Goal: Task Accomplishment & Management: Use online tool/utility

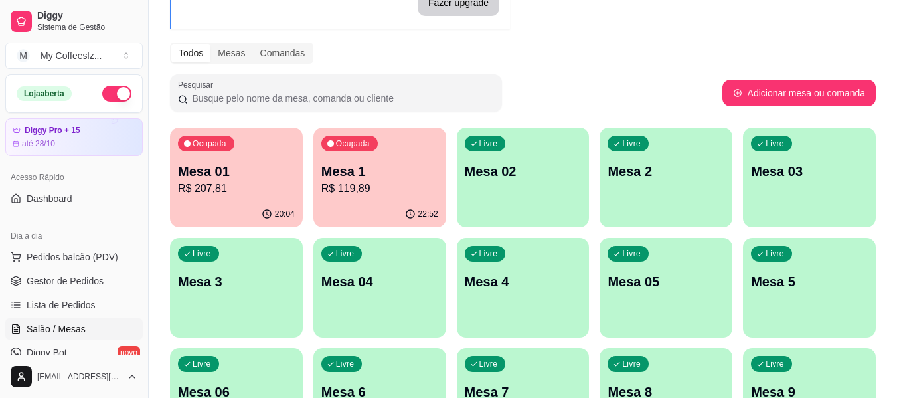
click at [412, 205] on div "22:52" at bounding box center [379, 214] width 133 height 26
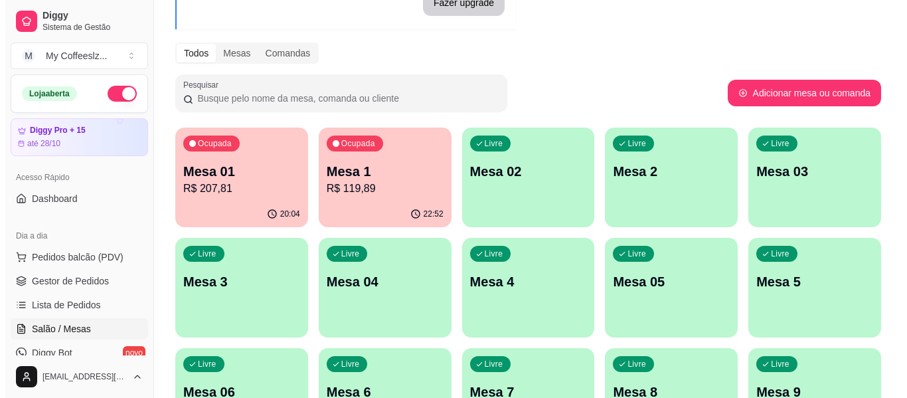
scroll to position [133, 0]
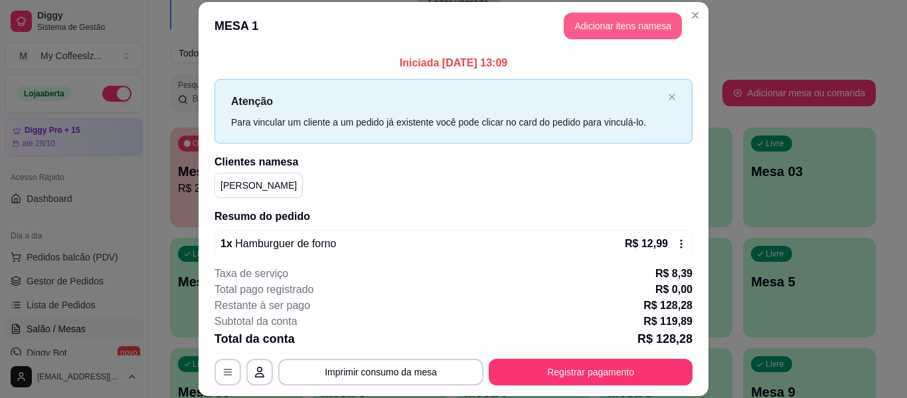
click at [620, 17] on button "Adicionar itens na mesa" at bounding box center [623, 26] width 118 height 27
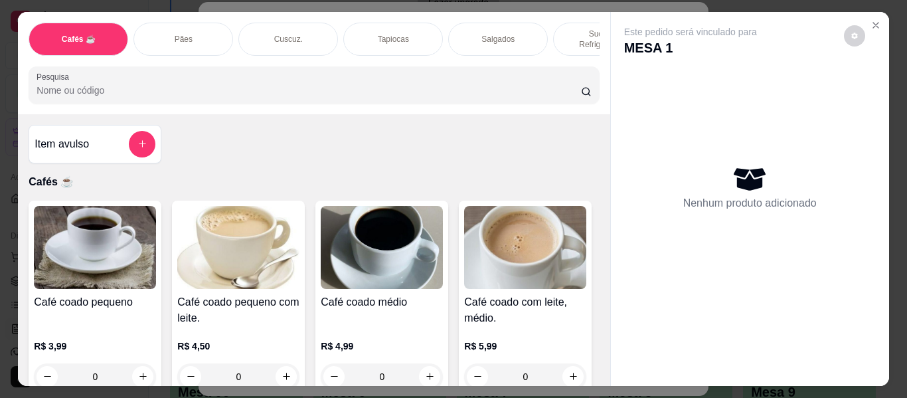
click at [499, 34] on p "Salgados" at bounding box center [498, 39] width 33 height 11
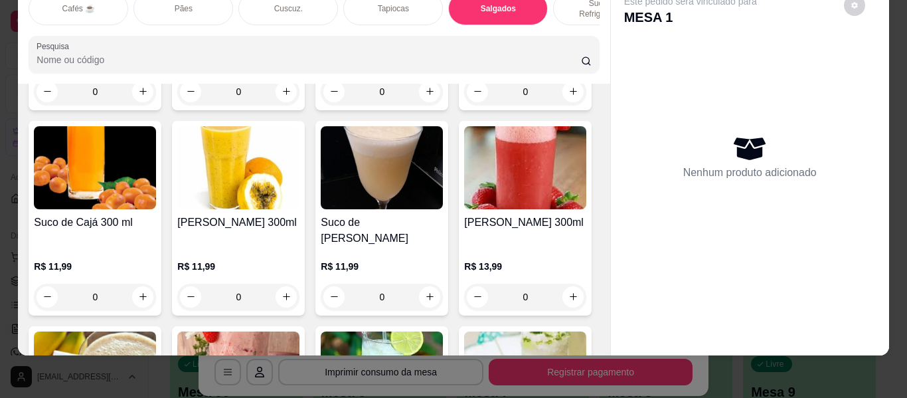
type input "1"
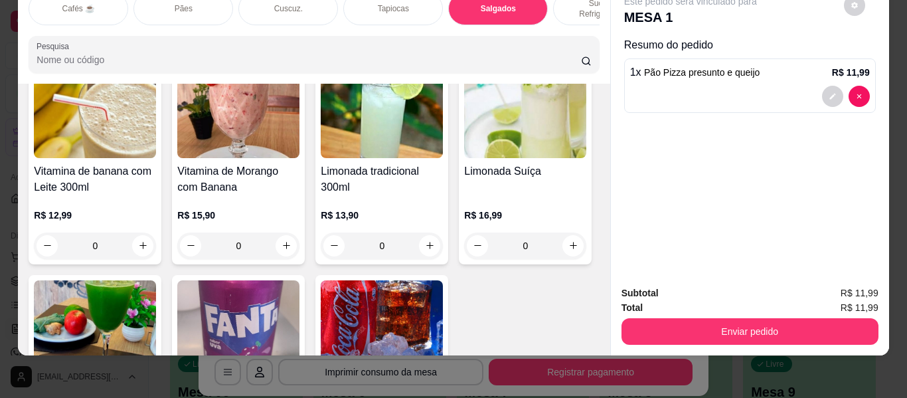
scroll to position [5546, 0]
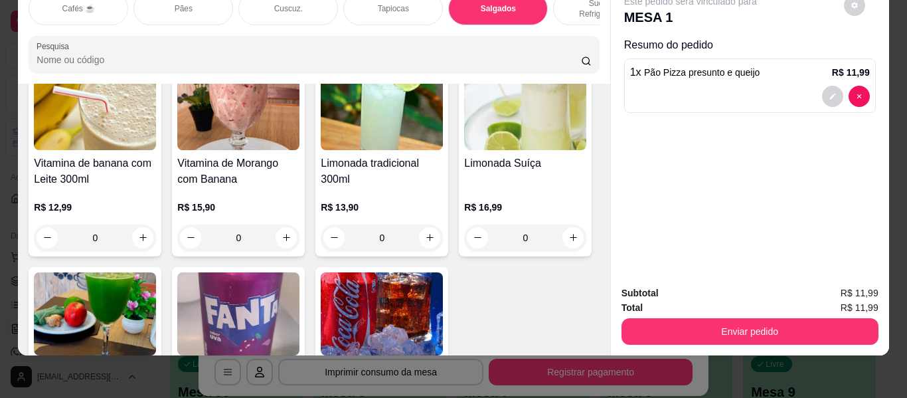
type input "1"
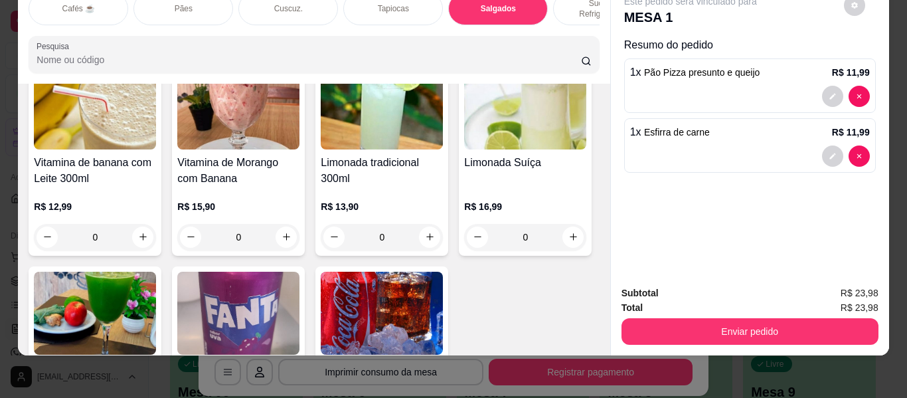
scroll to position [0, 0]
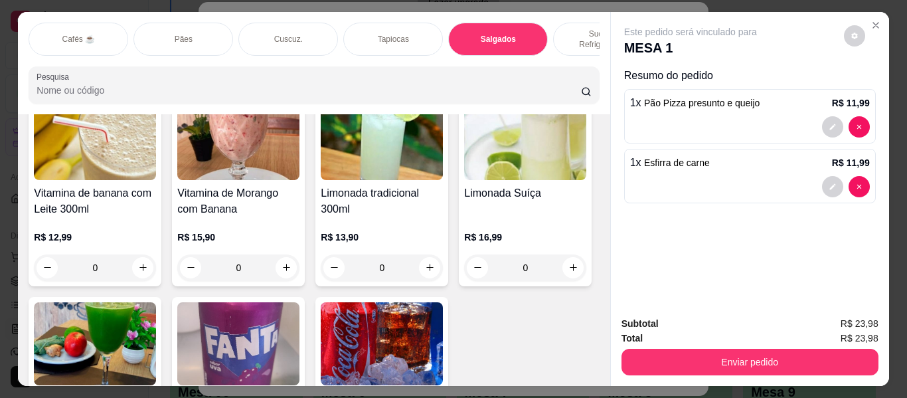
click at [578, 29] on p "Sucos e Refrigerantes" at bounding box center [603, 39] width 77 height 21
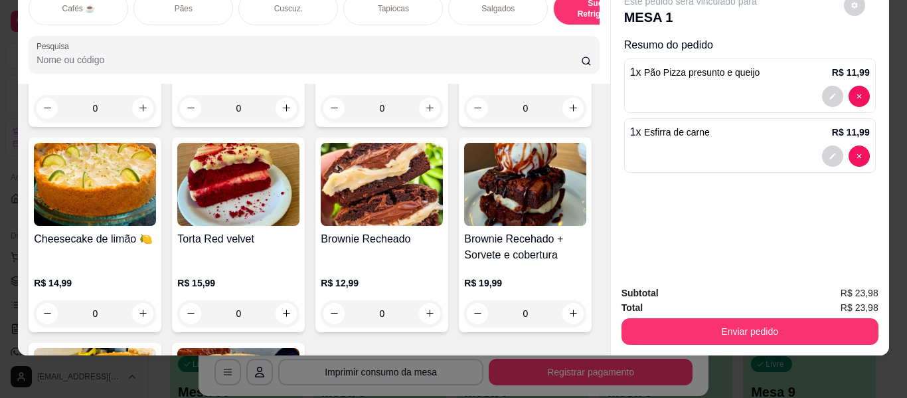
scroll to position [6124, 0]
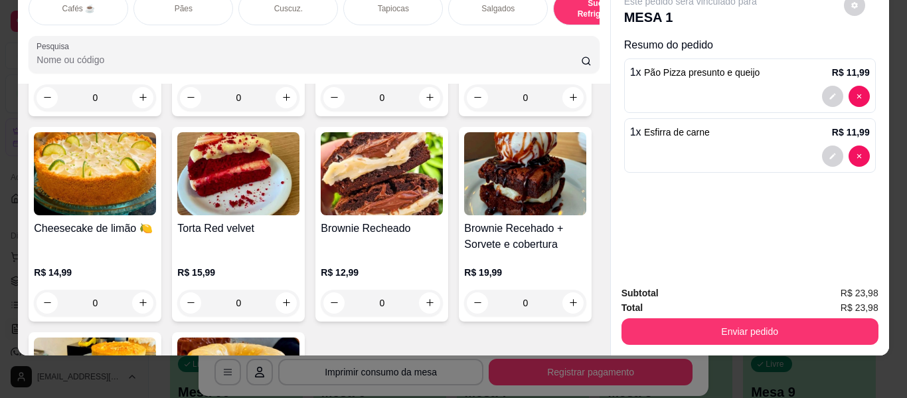
type input "1"
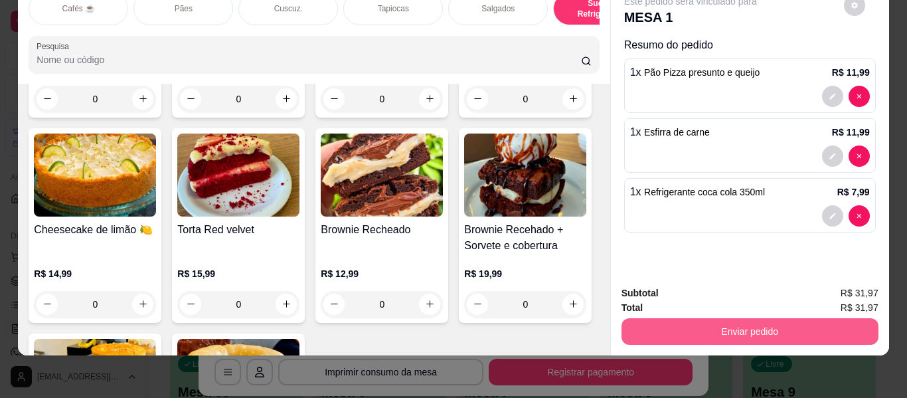
click at [681, 318] on button "Enviar pedido" at bounding box center [750, 331] width 257 height 27
click at [704, 328] on button "Enviar pedido" at bounding box center [750, 331] width 257 height 27
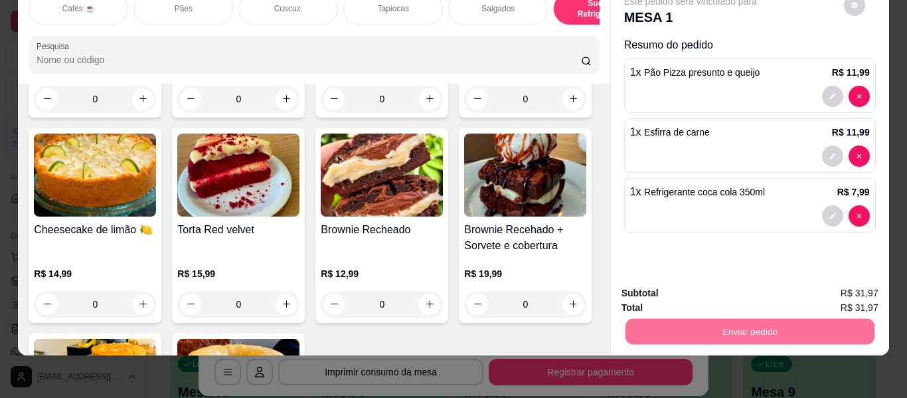
click at [821, 288] on button "Enviar pedido" at bounding box center [843, 288] width 75 height 25
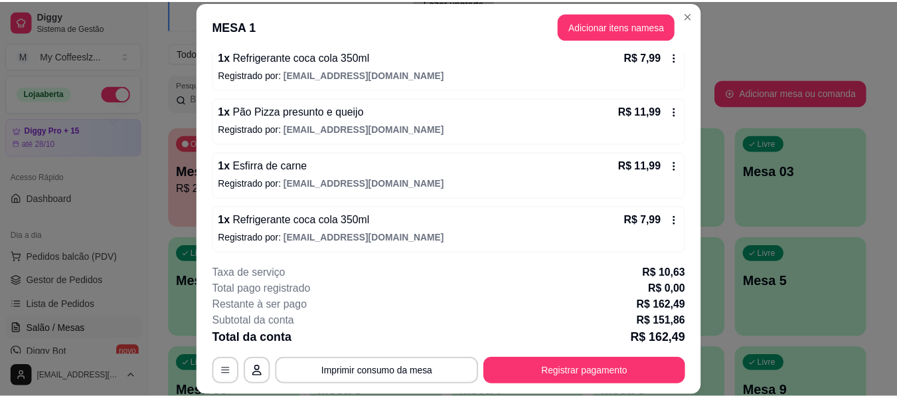
scroll to position [735, 0]
